Goal: Information Seeking & Learning: Learn about a topic

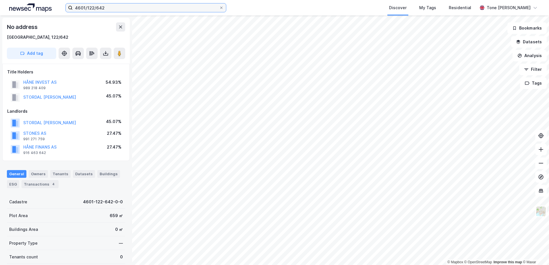
click at [107, 9] on input "4601/122/642" at bounding box center [146, 7] width 146 height 9
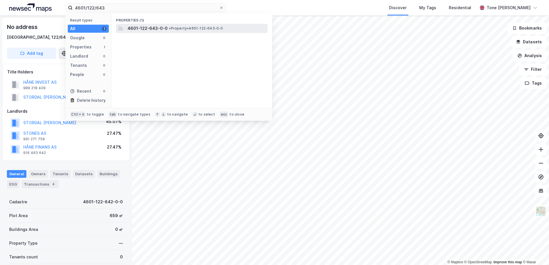
click at [156, 28] on span "4601-122-643-0-0" at bounding box center [147, 28] width 40 height 7
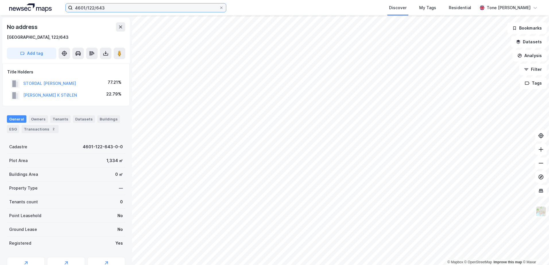
click at [108, 8] on input "4601/122/643" at bounding box center [146, 7] width 146 height 9
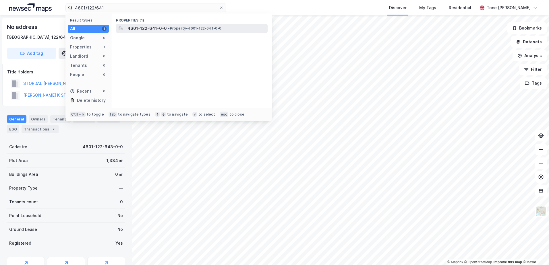
click at [168, 28] on span "•" at bounding box center [169, 28] width 2 height 4
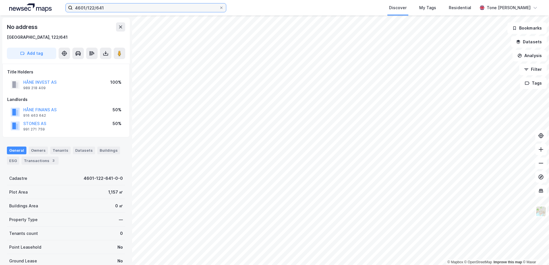
click at [114, 7] on input "4601/122/641" at bounding box center [146, 7] width 146 height 9
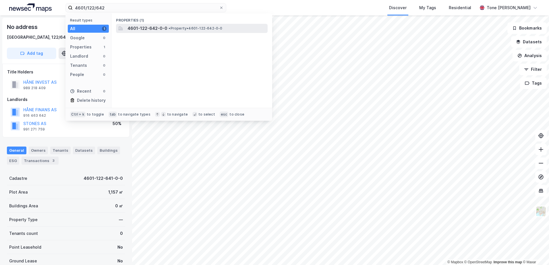
click at [150, 28] on span "4601-122-642-0-0" at bounding box center [147, 28] width 40 height 7
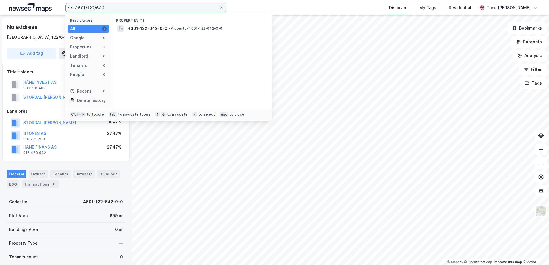
click at [109, 9] on input "4601/122/642" at bounding box center [146, 7] width 146 height 9
type input "4601/122/643"
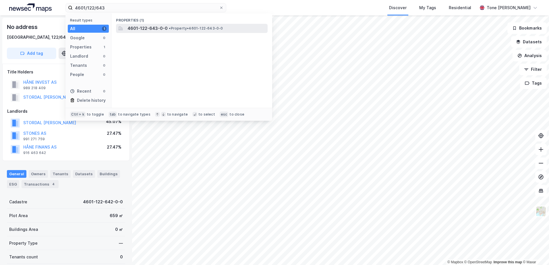
click at [131, 25] on span "4601-122-643-0-0" at bounding box center [147, 28] width 40 height 7
